Goal: Information Seeking & Learning: Find specific fact

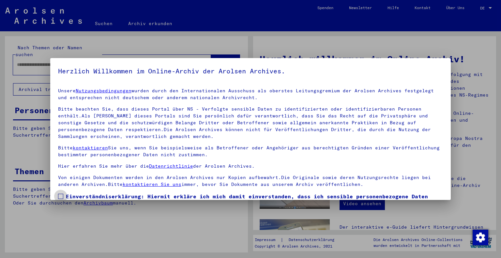
click at [87, 199] on span "Einverständniserklärung: Hiermit erkläre ich mich damit einverstanden, dass ich…" at bounding box center [254, 207] width 377 height 31
click at [196, 125] on p "Bitte beachten Sie, dass dieses Portal über NS - Verfolgte sensible Daten zu id…" at bounding box center [250, 123] width 385 height 34
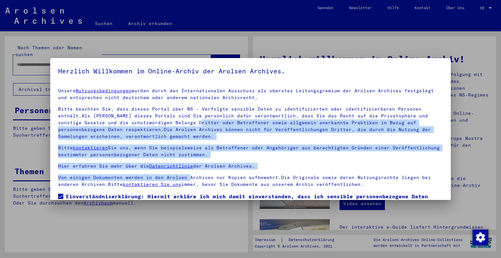
drag, startPoint x: 196, startPoint y: 125, endPoint x: 181, endPoint y: 176, distance: 53.1
click at [181, 176] on div "Unsere Nutzungsbedingungen wurden durch den Internationalen Ausschuss als obers…" at bounding box center [250, 137] width 385 height 100
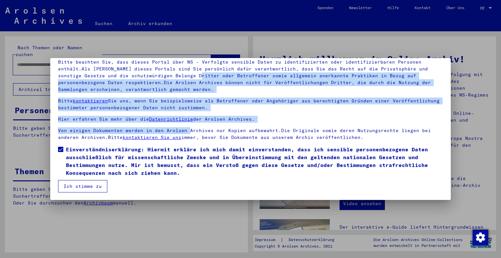
click at [98, 186] on button "Ich stimme zu" at bounding box center [82, 186] width 49 height 12
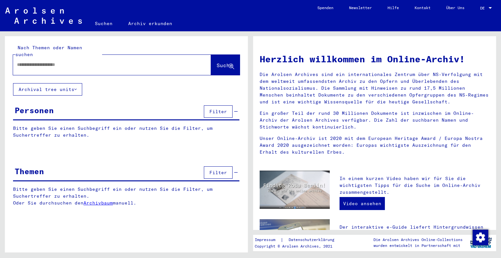
click at [120, 126] on p "Bitte geben Sie einen Suchbegriff ein oder nutzen Sie die Filter, um Suchertref…" at bounding box center [126, 132] width 226 height 14
click at [145, 75] on div "Nach Themen oder Namen suchen Suche" at bounding box center [126, 59] width 243 height 47
click at [481, 49] on div "Herzlich willkommen im Online-Archiv! Die Arolsen Archives sind ein internation…" at bounding box center [375, 103] width 240 height 114
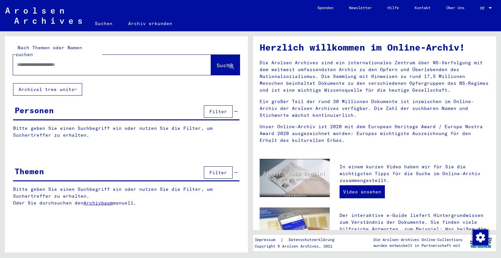
scroll to position [13, 0]
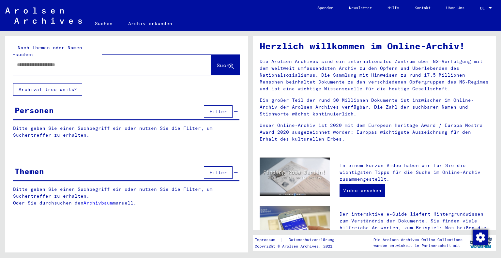
click at [45, 83] on button "Archival tree units" at bounding box center [47, 89] width 69 height 12
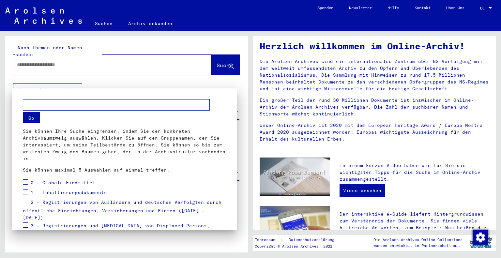
click at [158, 22] on div at bounding box center [250, 129] width 501 height 258
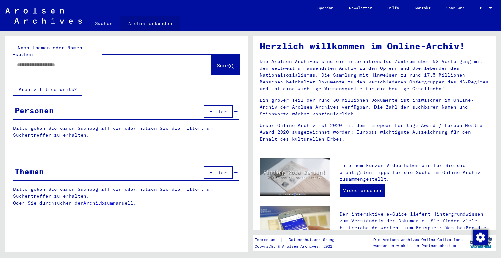
click at [158, 22] on link "Archiv erkunden" at bounding box center [150, 24] width 60 height 16
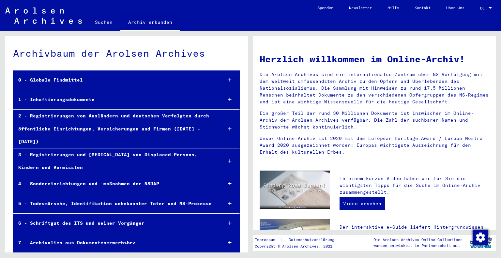
scroll to position [9, 0]
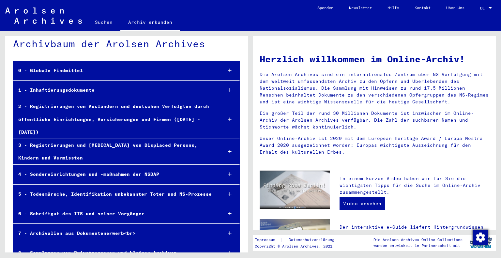
click at [211, 168] on div "4 - Sondereinrichtungen und -maßnahmen der NSDAP" at bounding box center [114, 174] width 203 height 13
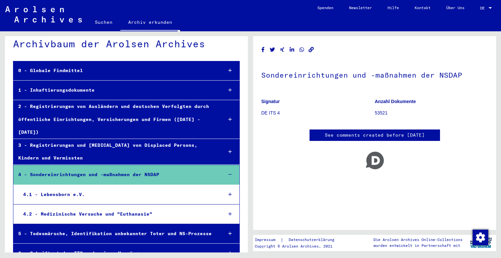
click at [211, 168] on div "4 - Sondereinrichtungen und -maßnahmen der NSDAP" at bounding box center [115, 174] width 204 height 13
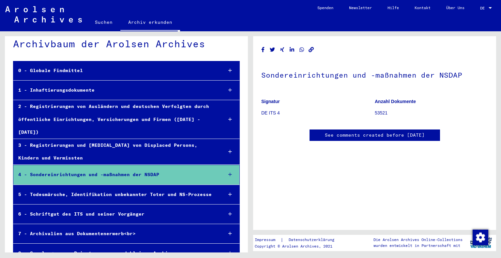
click at [227, 142] on div at bounding box center [229, 151] width 19 height 19
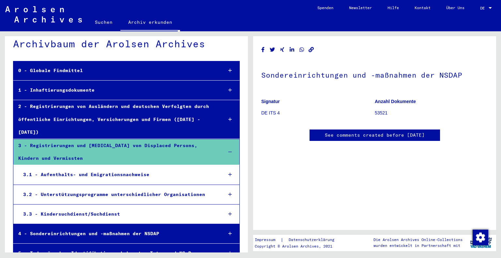
click at [227, 142] on div at bounding box center [229, 151] width 19 height 19
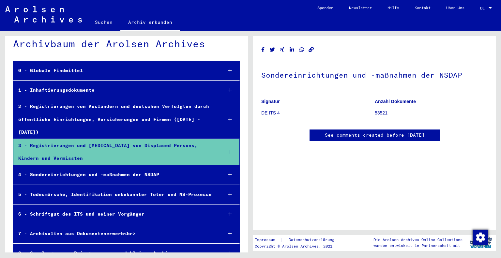
click at [222, 95] on div at bounding box center [229, 90] width 19 height 19
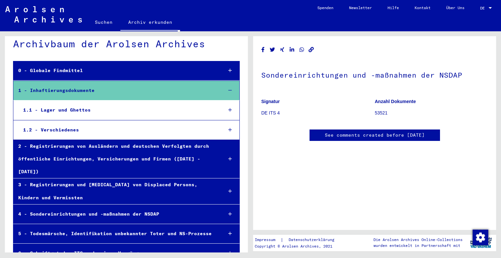
click at [113, 112] on div "1.1 - Lager und Ghettos" at bounding box center [117, 110] width 199 height 13
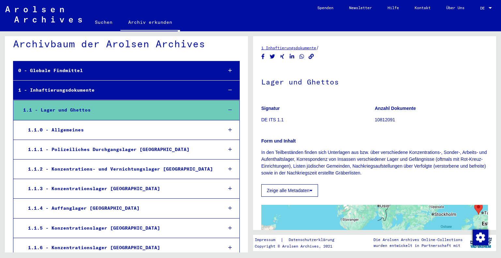
click at [110, 210] on div "1.1.4 - Auffanglager [GEOGRAPHIC_DATA]" at bounding box center [120, 208] width 194 height 13
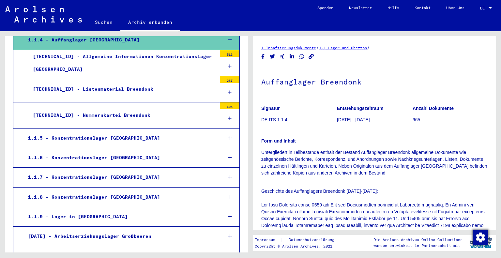
scroll to position [179, 0]
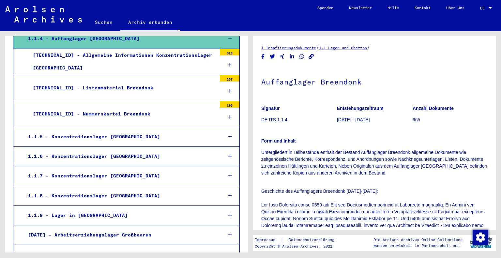
click at [98, 134] on div "1.1.5 - Konzentrationslager [GEOGRAPHIC_DATA]" at bounding box center [120, 136] width 194 height 13
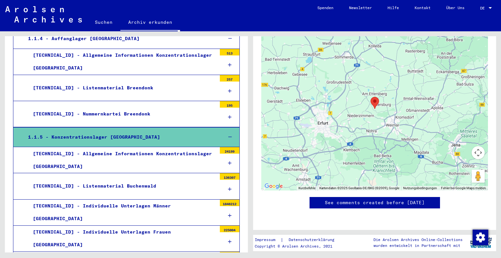
scroll to position [469, 0]
click at [99, 114] on div "[TECHNICAL_ID] - Nummernkartei Breendonk" at bounding box center [122, 114] width 188 height 13
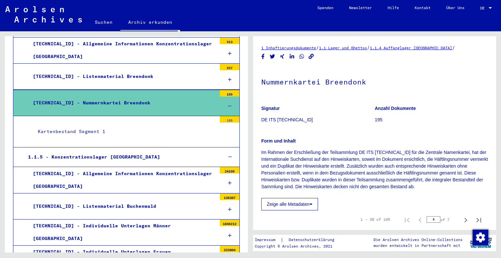
scroll to position [192, 0]
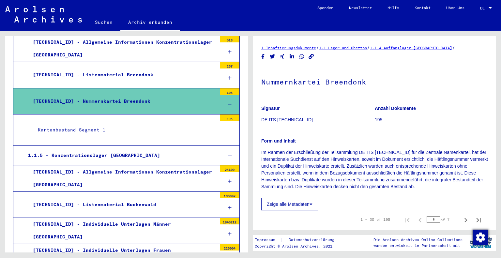
click at [291, 115] on figure "Signatur DE ITS [TECHNICAL_ID]" at bounding box center [317, 114] width 113 height 29
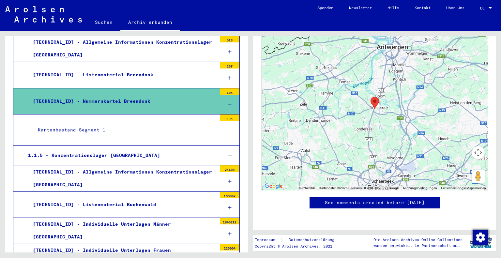
scroll to position [430, 0]
click at [228, 154] on icon at bounding box center [230, 155] width 4 height 5
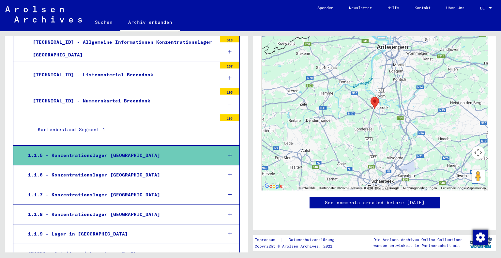
click at [221, 51] on div at bounding box center [230, 51] width 20 height 19
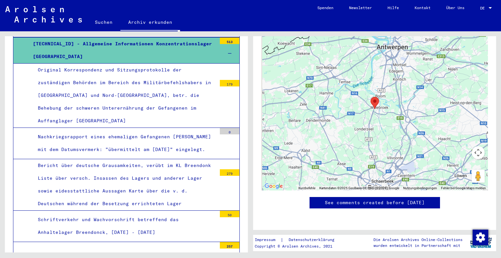
click at [221, 51] on div at bounding box center [230, 53] width 20 height 19
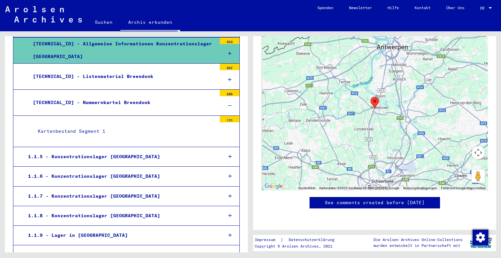
click at [221, 51] on div at bounding box center [230, 53] width 20 height 19
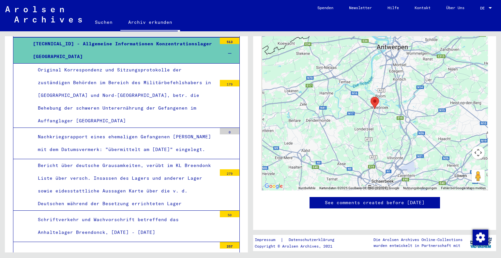
click at [186, 92] on div "Original Korrespondenz und Sitzungsprotokolle der zuständigen Behörden im Berei…" at bounding box center [125, 96] width 184 height 64
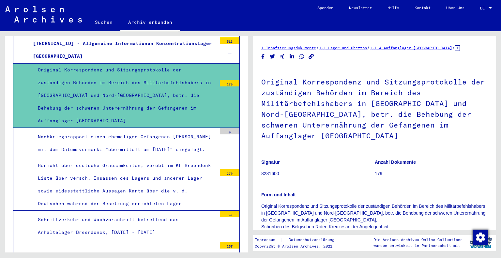
click at [311, 120] on h1 "Original Korrespondenz und Sitzungsprotokolle der zuständigen Behörden im Berei…" at bounding box center [374, 108] width 227 height 82
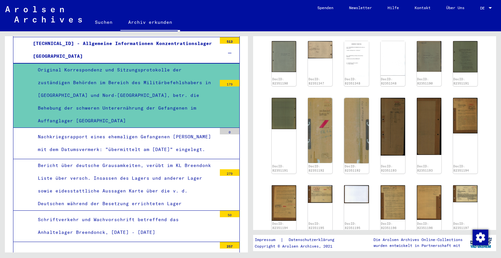
scroll to position [274, 0]
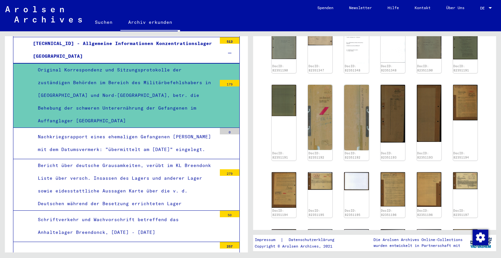
click at [228, 51] on icon at bounding box center [230, 53] width 4 height 5
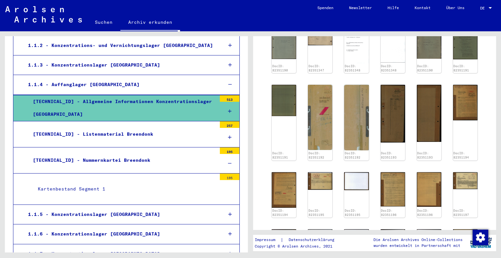
scroll to position [130, 0]
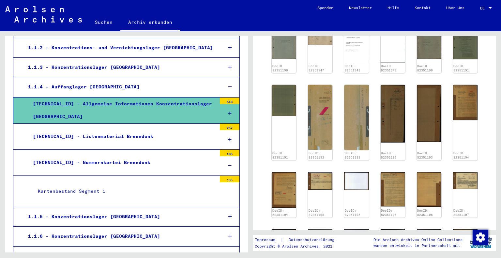
click at [220, 84] on div at bounding box center [229, 86] width 19 height 19
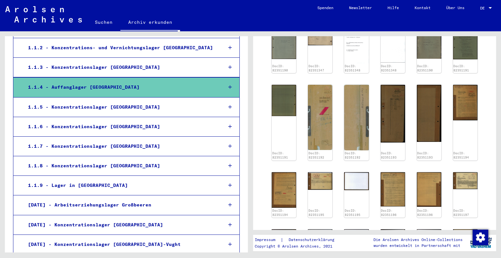
click at [196, 160] on div "1.1.8 - Konzentrationslager [GEOGRAPHIC_DATA]" at bounding box center [120, 165] width 194 height 13
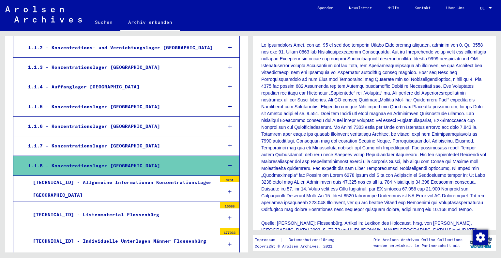
scroll to position [196, 0]
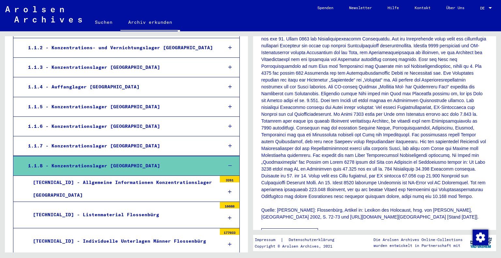
click at [361, 152] on p "Die Sammlung enthält u.a.: Dokumente des Konzentrationslagers [GEOGRAPHIC_DATA]…" at bounding box center [374, 86] width 227 height 267
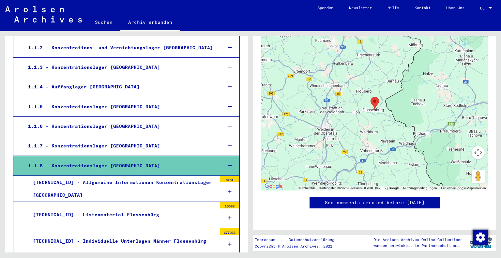
scroll to position [430, 0]
click at [228, 166] on icon at bounding box center [230, 165] width 4 height 5
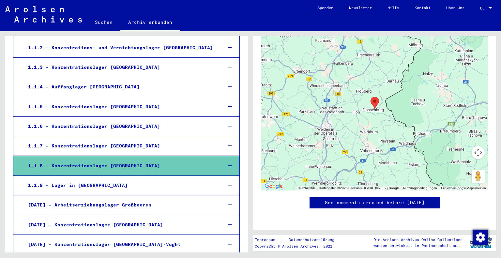
click at [173, 197] on mat-tree-node "[DATE] - Arbeitserziehungslager Großbeeren" at bounding box center [126, 205] width 227 height 20
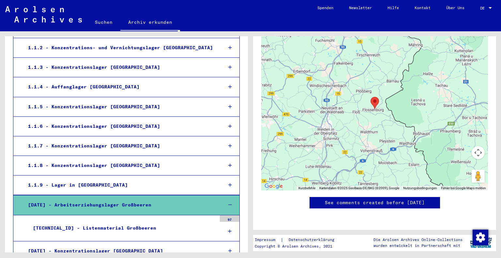
click at [173, 197] on mat-tree-node "[DATE] - Arbeitserziehungslager Großbeeren" at bounding box center [126, 205] width 227 height 20
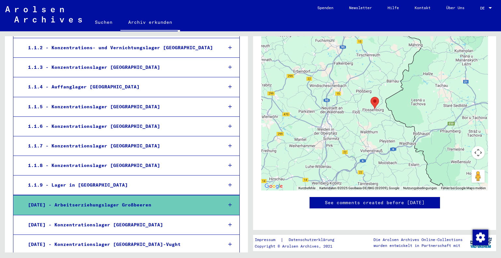
click at [112, 208] on div "[DATE] - Arbeitserziehungslager Großbeeren" at bounding box center [120, 205] width 194 height 13
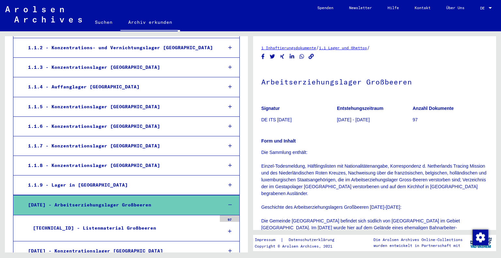
click at [350, 117] on p "[DATE] - [DATE]" at bounding box center [374, 119] width 75 height 7
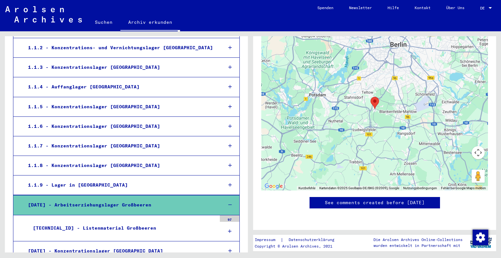
scroll to position [274, 0]
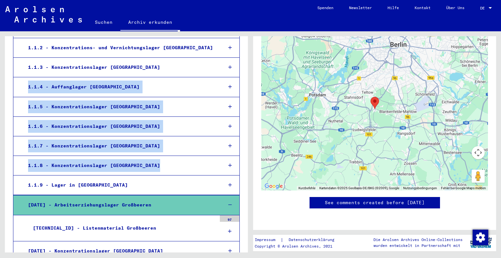
drag, startPoint x: 242, startPoint y: 74, endPoint x: 207, endPoint y: 113, distance: 52.2
click at [99, 21] on link "Suchen" at bounding box center [103, 22] width 33 height 16
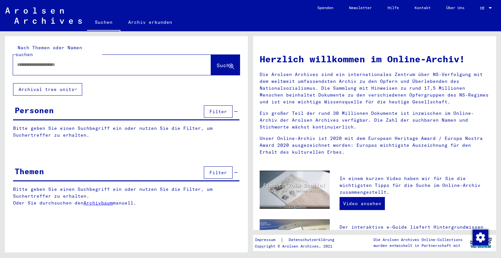
click at [76, 87] on icon at bounding box center [75, 89] width 2 height 5
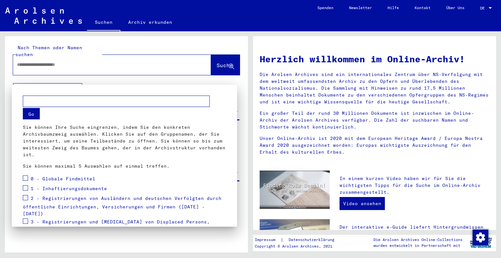
click at [73, 189] on span "1 - Inhaftierungsdokumente" at bounding box center [69, 188] width 76 height 6
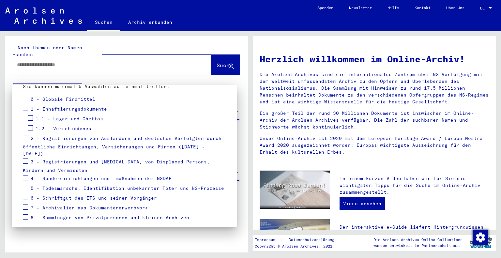
scroll to position [91, 0]
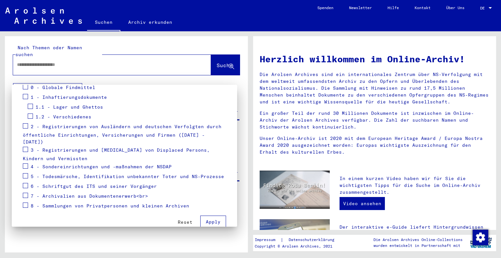
click at [113, 242] on div at bounding box center [250, 129] width 501 height 258
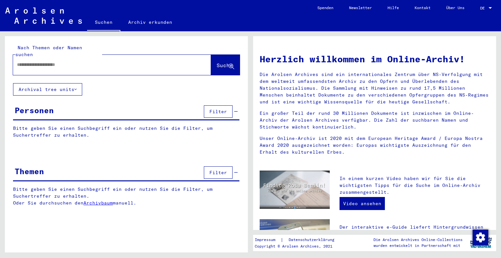
click at [42, 61] on input "text" at bounding box center [104, 64] width 174 height 7
click at [58, 88] on button "Archival tree units" at bounding box center [47, 89] width 69 height 12
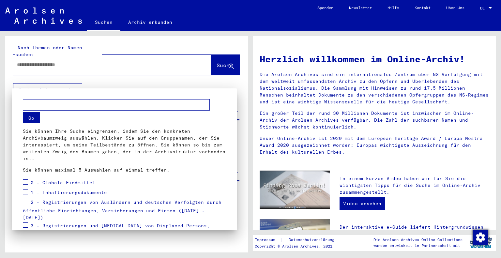
click at [71, 200] on span "2 - Registrierungen von Ausländern und deutschen Verfolgten durch öffentliche E…" at bounding box center [122, 210] width 199 height 22
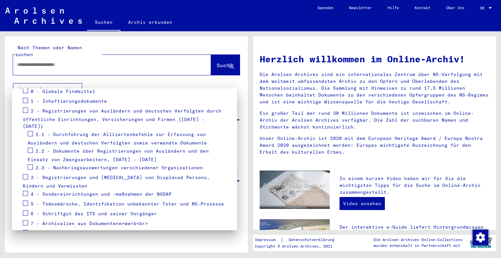
click at [110, 174] on span "3 - Registrierungen und [MEDICAL_DATA] von Displaced Persons, Kindern und Vermi…" at bounding box center [116, 181] width 187 height 15
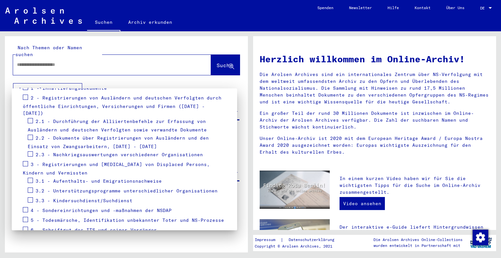
scroll to position [117, 0]
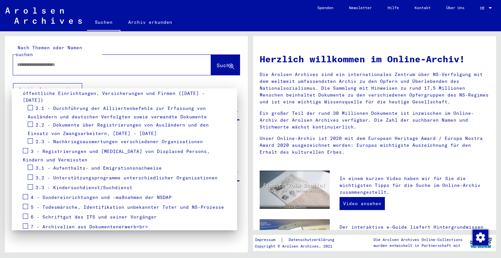
click at [104, 139] on span "2.3 - Nachkriegsauswertungen verschiedener Organisationen" at bounding box center [119, 142] width 167 height 6
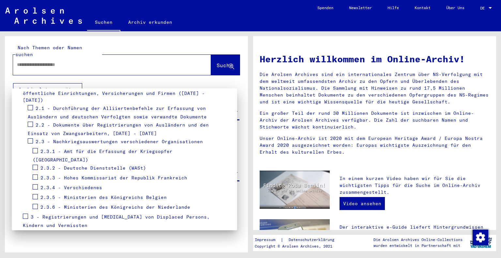
click at [94, 122] on span "2.2 - Dokumente über Registrierungen von Ausländern und den Einsatz von Zwangsa…" at bounding box center [118, 129] width 181 height 15
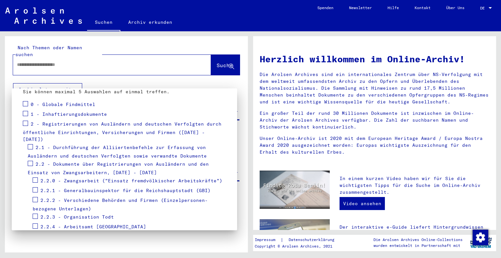
scroll to position [65, 0]
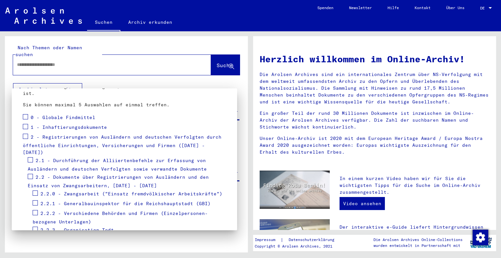
click at [68, 58] on div at bounding box center [250, 129] width 501 height 258
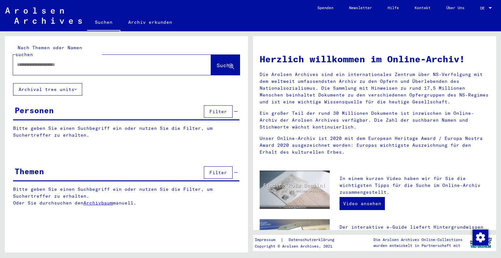
click at [66, 61] on input "text" at bounding box center [104, 64] width 174 height 7
type input "**********"
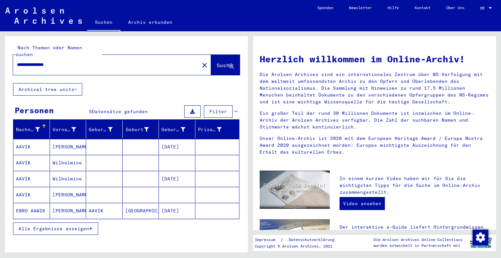
click at [117, 139] on mat-cell at bounding box center [104, 147] width 37 height 16
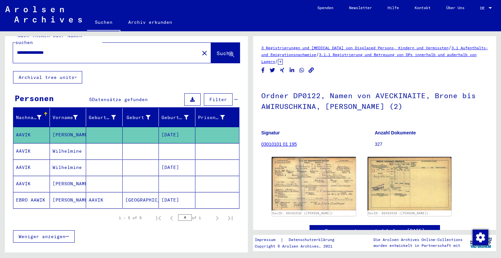
scroll to position [13, 0]
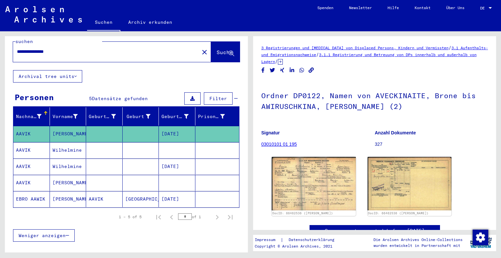
click at [334, 118] on h1 "Ordner DP0122, Namen von AVECKINAITE, Brone bis AWIRUSCHKINA, [PERSON_NAME] (2)" at bounding box center [374, 100] width 227 height 39
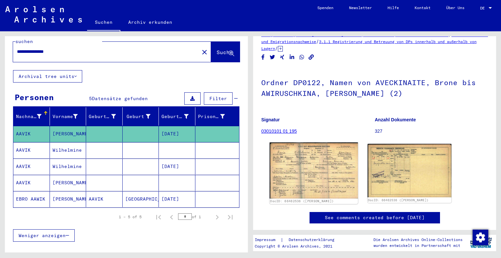
click at [318, 158] on img at bounding box center [314, 170] width 88 height 56
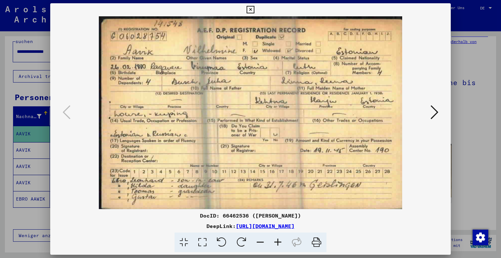
click at [477, 77] on div at bounding box center [250, 129] width 501 height 258
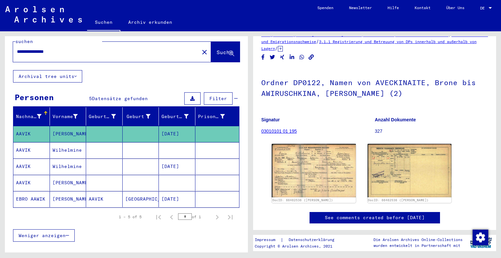
click at [123, 142] on mat-cell at bounding box center [141, 150] width 37 height 16
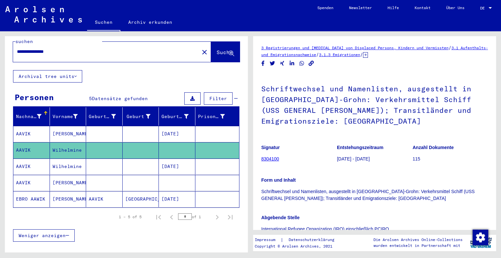
scroll to position [26, 0]
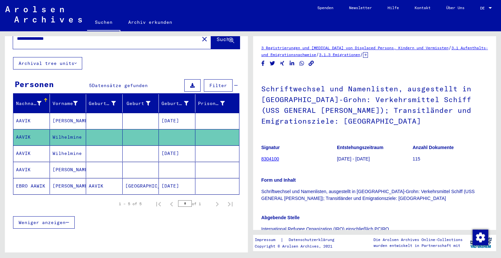
click at [341, 103] on h1 "Schriftwechsel und Namenlisten, ausgestellt in [GEOGRAPHIC_DATA]-Grohn: Verkehr…" at bounding box center [374, 104] width 227 height 61
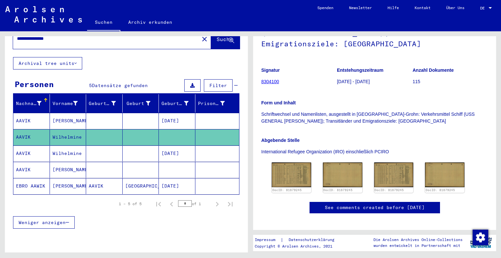
scroll to position [117, 0]
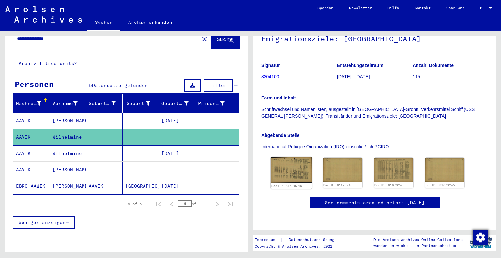
click at [286, 157] on img at bounding box center [291, 170] width 41 height 26
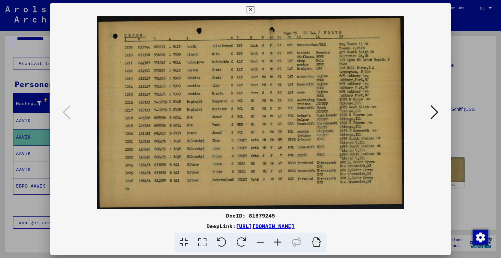
click at [439, 114] on button at bounding box center [434, 112] width 12 height 19
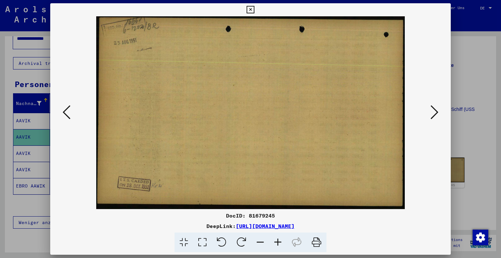
click at [439, 114] on button at bounding box center [434, 112] width 12 height 19
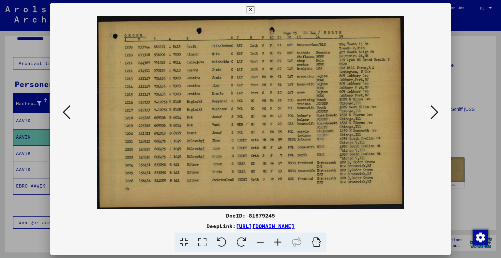
click at [439, 114] on button at bounding box center [434, 112] width 12 height 19
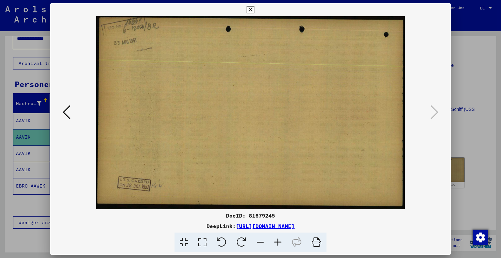
click at [481, 66] on div at bounding box center [250, 129] width 501 height 258
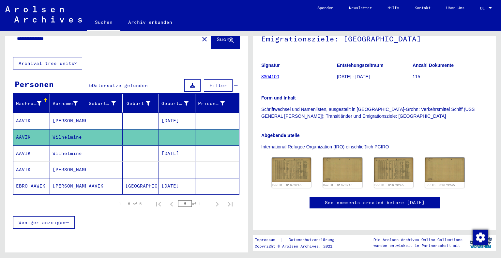
click at [112, 148] on mat-cell at bounding box center [104, 153] width 37 height 16
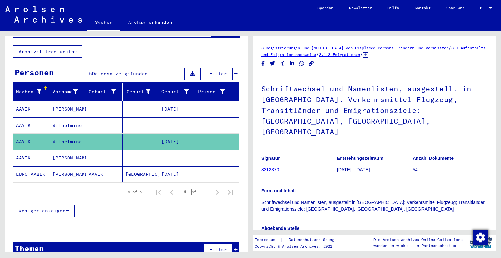
scroll to position [39, 0]
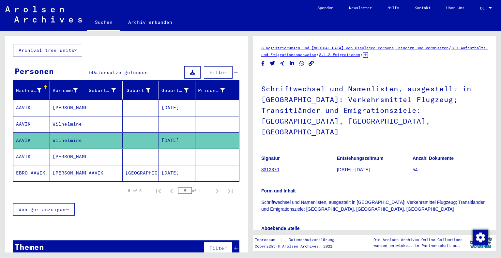
click at [353, 114] on h1 "Schriftwechsel und Namenlisten, ausgestellt in [GEOGRAPHIC_DATA]: Verkehrsmitte…" at bounding box center [374, 110] width 227 height 72
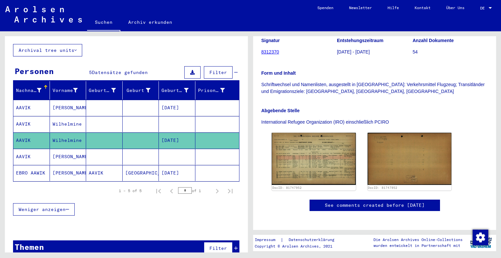
scroll to position [130, 0]
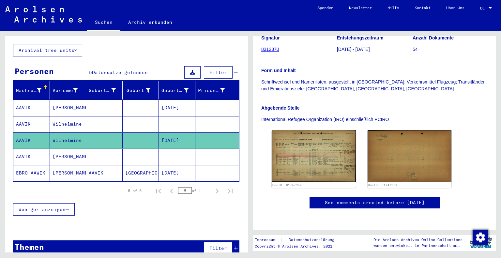
click at [132, 149] on mat-cell at bounding box center [141, 157] width 37 height 16
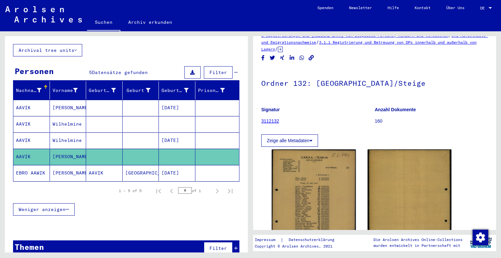
click at [328, 128] on figure "Signatur 3112132" at bounding box center [317, 116] width 113 height 29
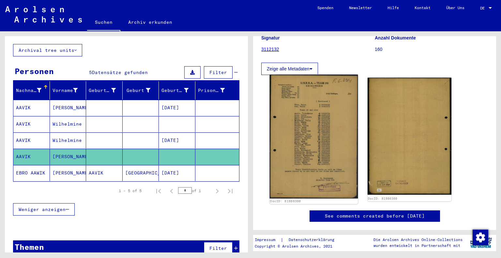
scroll to position [104, 0]
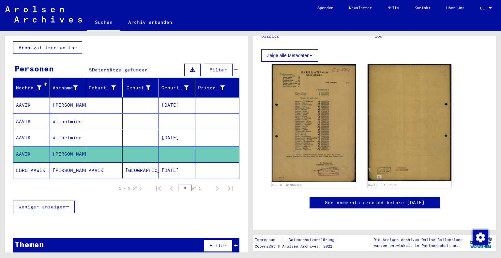
click at [173, 209] on div "Nachname Vorname Geburtsname Geburt‏ Geburtsdatum Prisoner # [PERSON_NAME] [DAT…" at bounding box center [126, 150] width 243 height 143
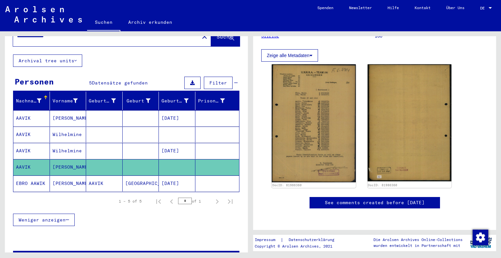
scroll to position [0, 0]
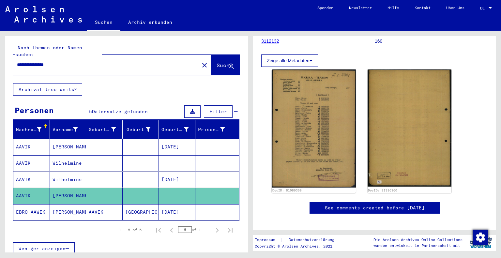
click at [455, 97] on div "DocID: 81986360 DocID: 81986360" at bounding box center [374, 131] width 211 height 128
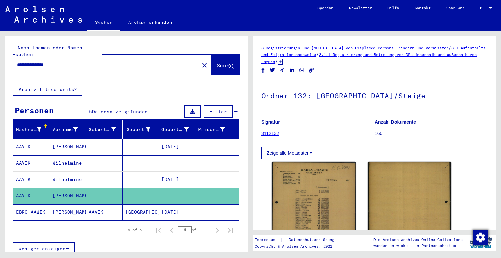
click at [406, 53] on link "3.1.1 Registrierung und Betreuung von DPs innerhalb und außerhalb von Lagern" at bounding box center [368, 58] width 215 height 12
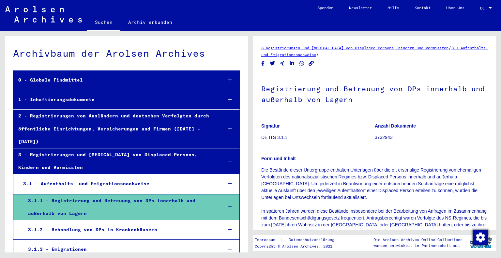
click at [0, 166] on div "Archivbaum der Arolsen Archives 0 - Globale Findmittel 1 - Inhaftierungsdokumen…" at bounding box center [125, 141] width 250 height 221
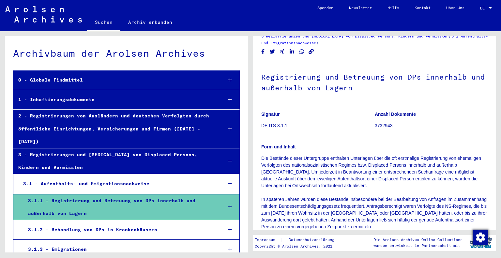
click at [368, 128] on figure "Signatur DE ITS 3.1.1" at bounding box center [317, 120] width 113 height 29
